Goal: Task Accomplishment & Management: Use online tool/utility

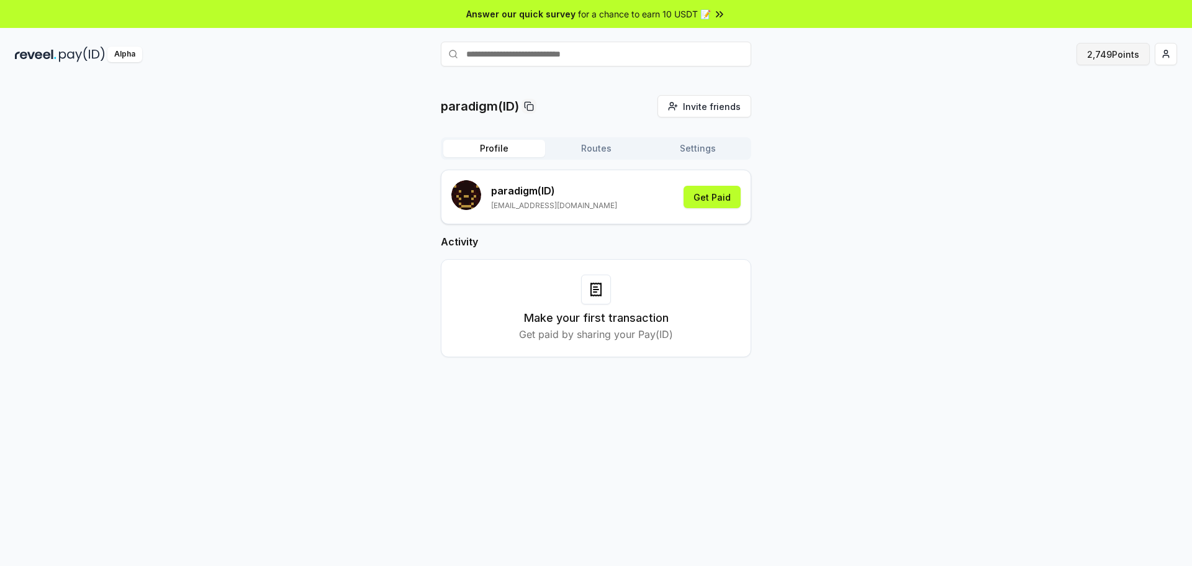
click at [1092, 58] on button "2,749 Points" at bounding box center [1113, 54] width 73 height 22
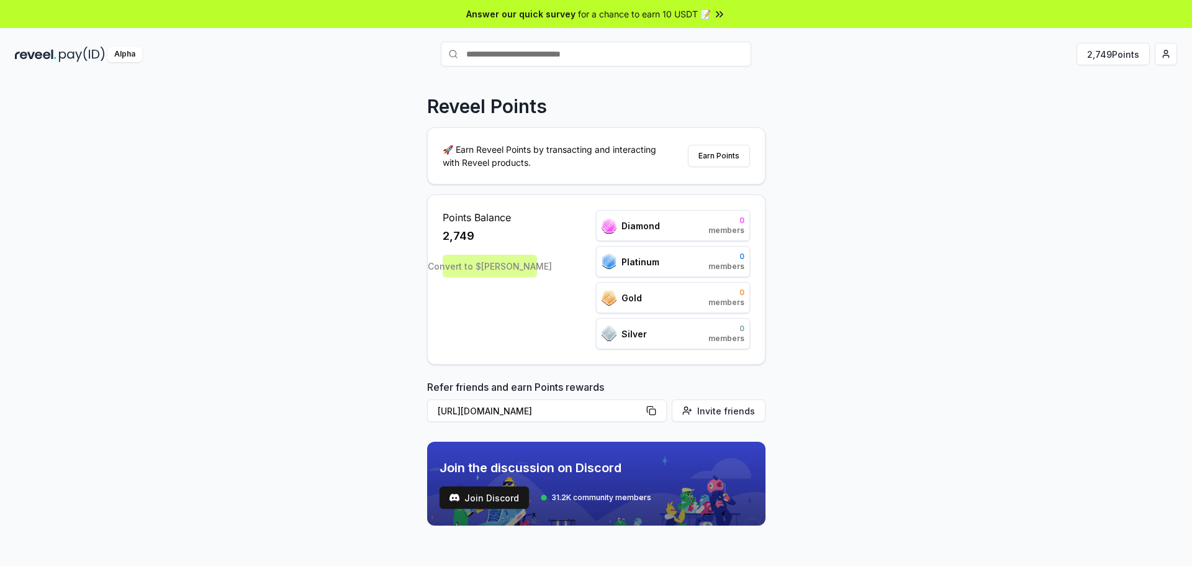
click at [507, 267] on div "Convert to $[PERSON_NAME]" at bounding box center [490, 266] width 94 height 22
